Goal: Check status: Check status

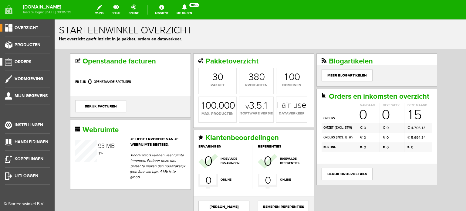
click at [25, 59] on span "Orders" at bounding box center [23, 61] width 17 height 5
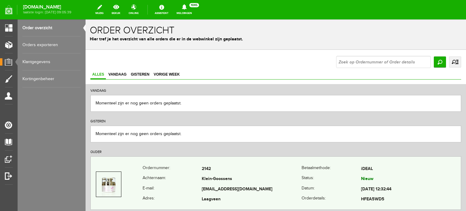
click at [215, 183] on td "Klein-Goossens" at bounding box center [252, 179] width 100 height 10
